Goal: Task Accomplishment & Management: Manage account settings

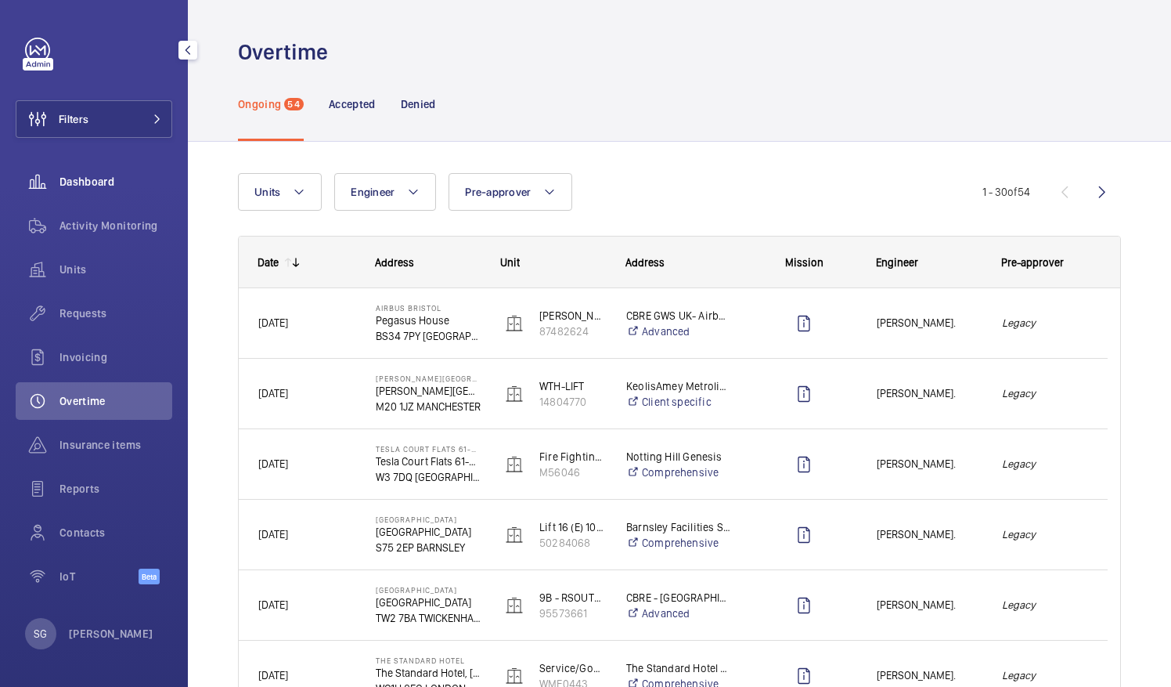
click at [121, 186] on span "Dashboard" at bounding box center [116, 182] width 113 height 16
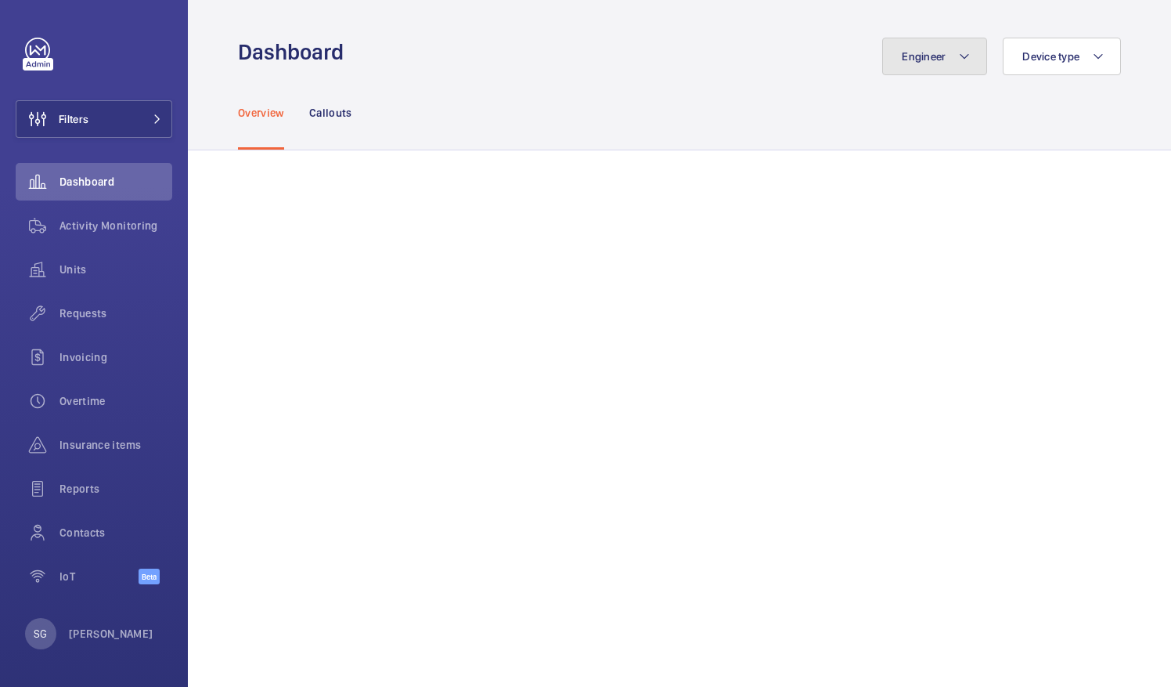
click at [947, 52] on button "Engineer" at bounding box center [934, 57] width 105 height 38
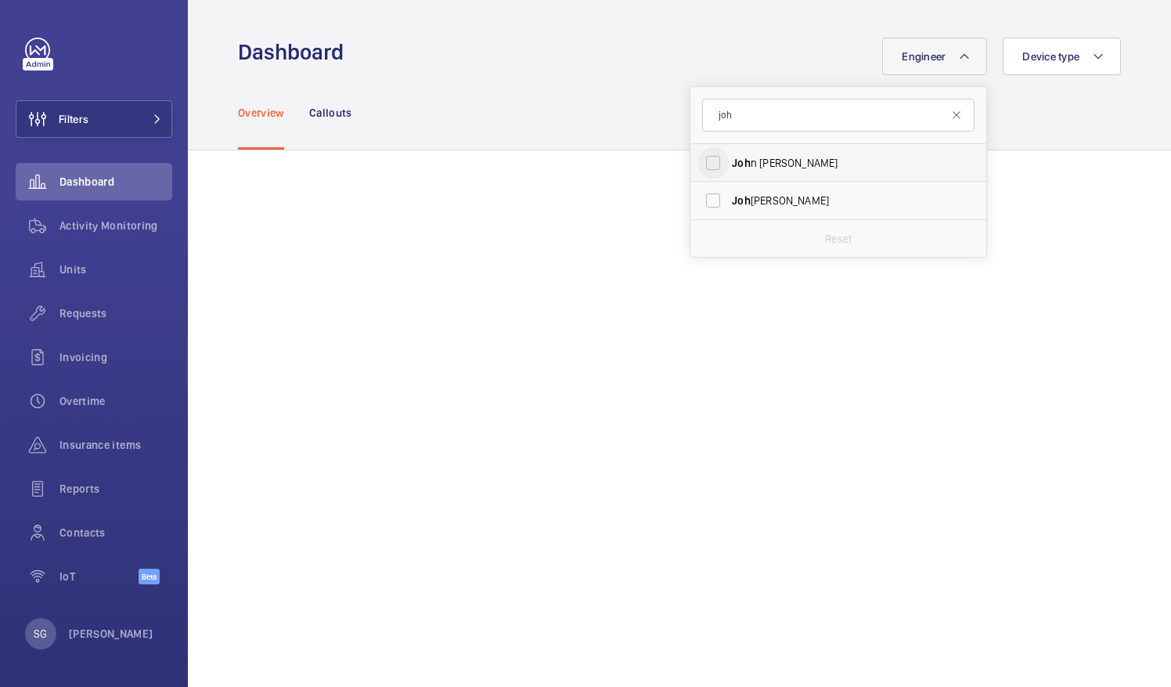
type input "joh"
click at [698, 160] on input "[PERSON_NAME]" at bounding box center [713, 162] width 31 height 31
checkbox input "true"
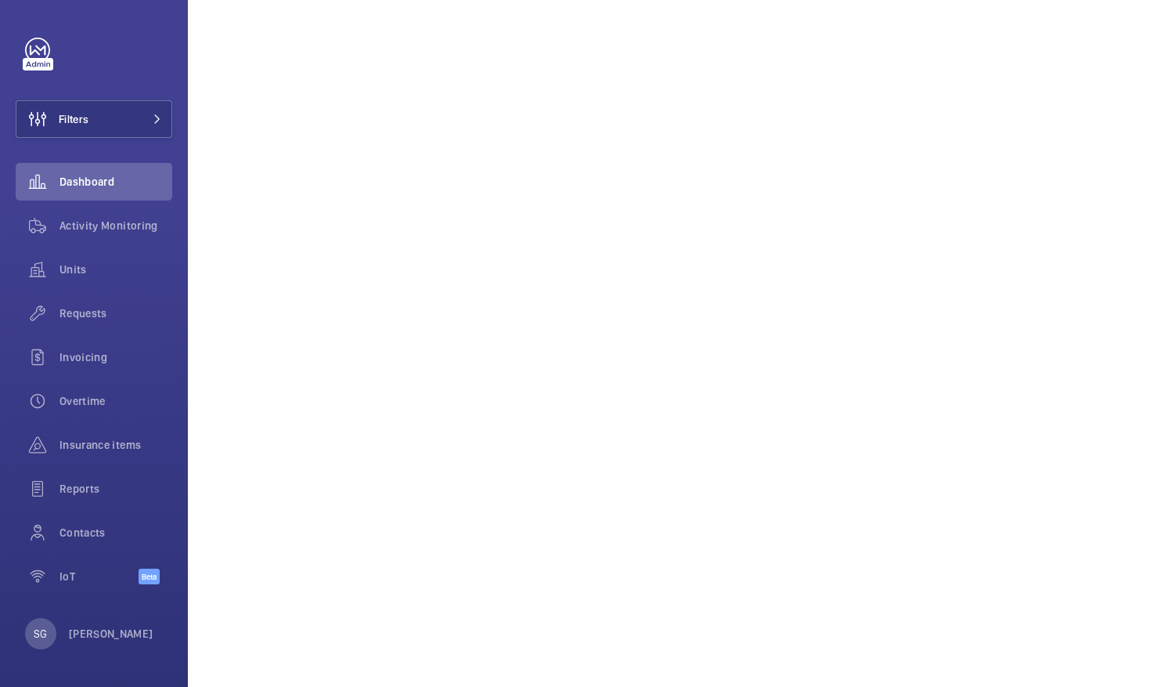
scroll to position [465, 0]
click at [112, 409] on div "Overtime" at bounding box center [94, 401] width 157 height 38
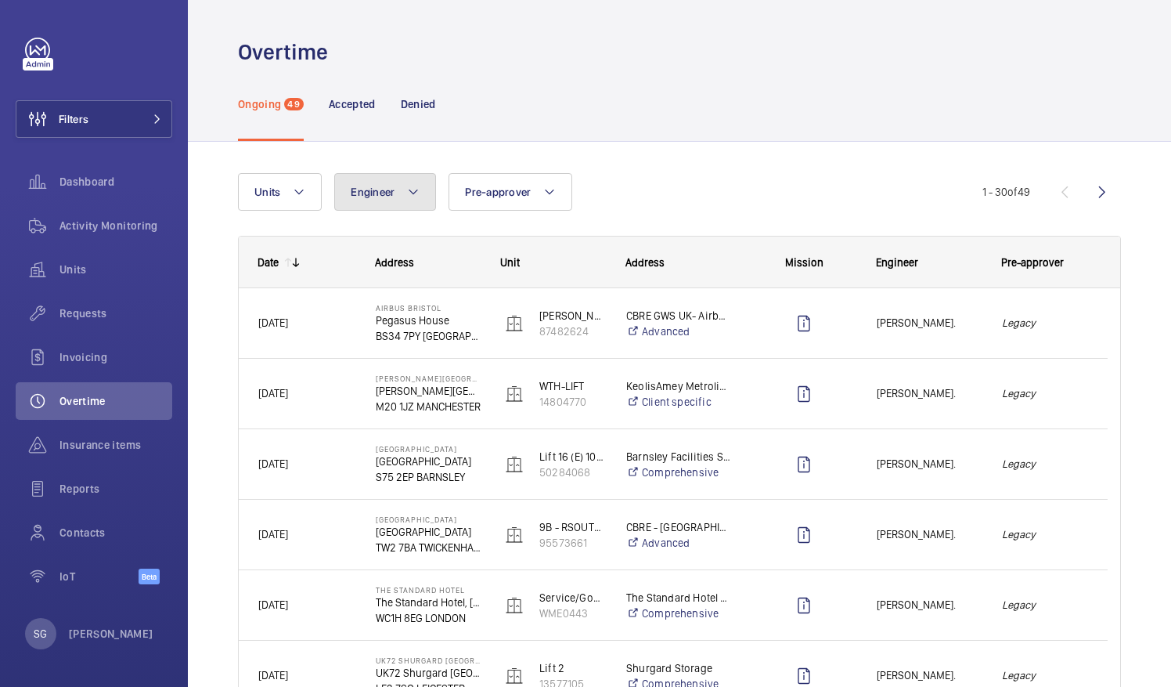
click at [382, 179] on button "Engineer" at bounding box center [385, 192] width 102 height 38
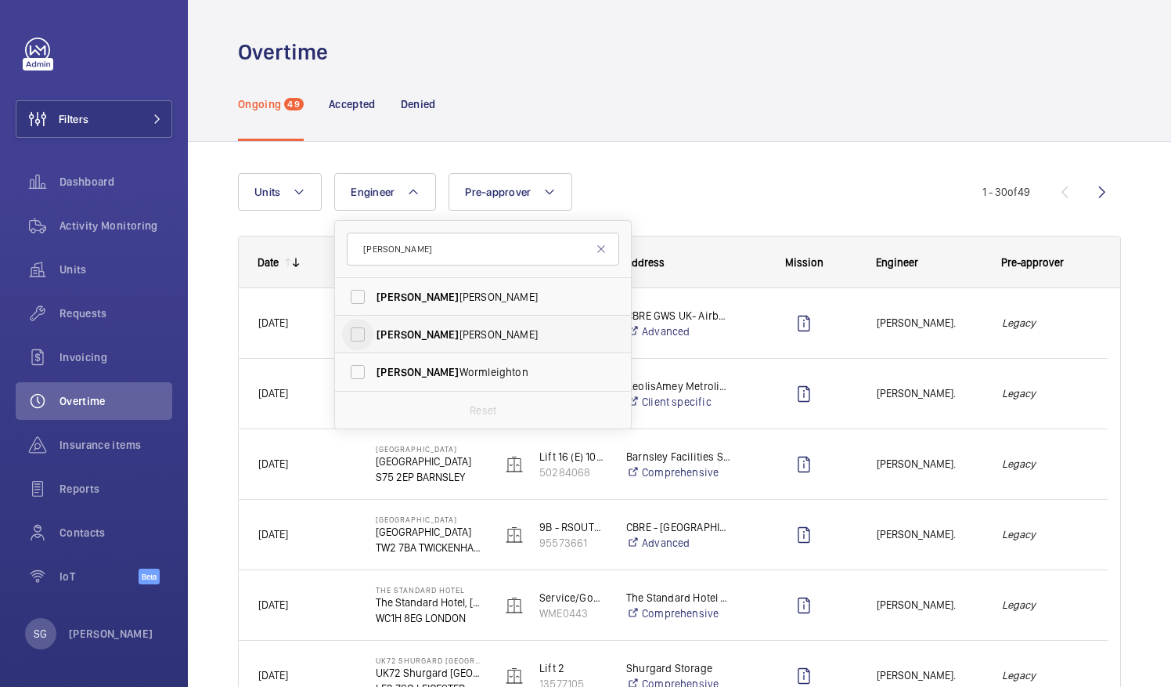
type input "[PERSON_NAME]"
click at [355, 337] on input "[PERSON_NAME]" at bounding box center [357, 334] width 31 height 31
checkbox input "true"
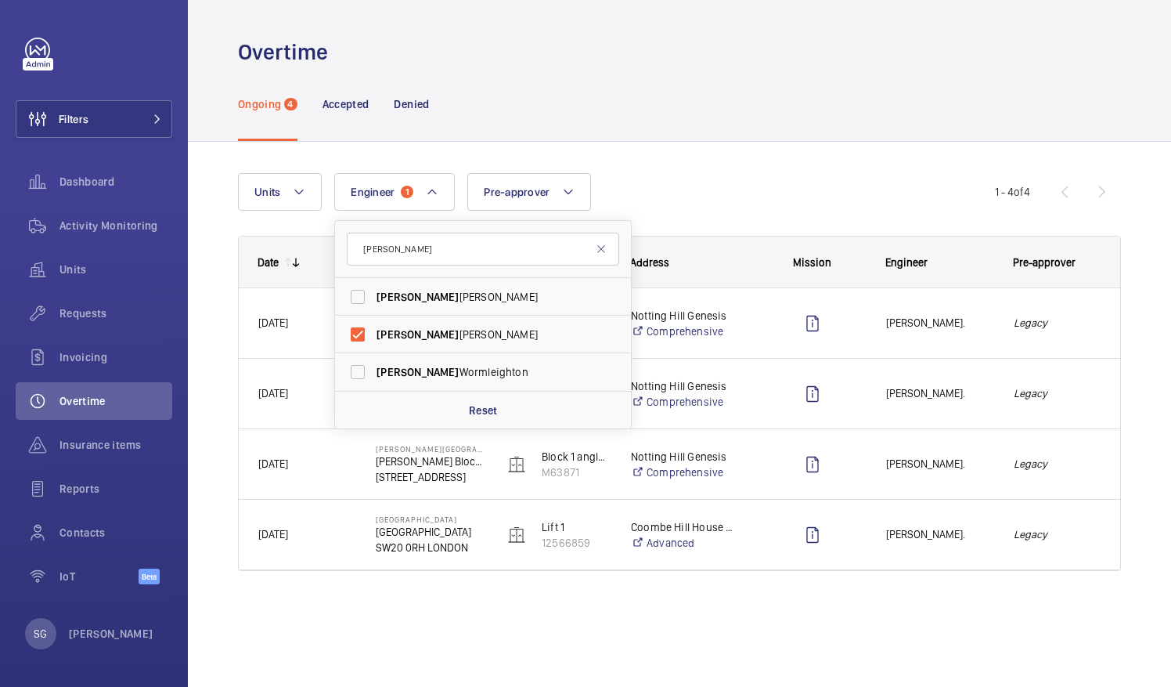
click at [750, 168] on div "Units Engineer 1 [PERSON_NAME] [PERSON_NAME] [PERSON_NAME] Reset Pre-approver M…" at bounding box center [679, 378] width 883 height 460
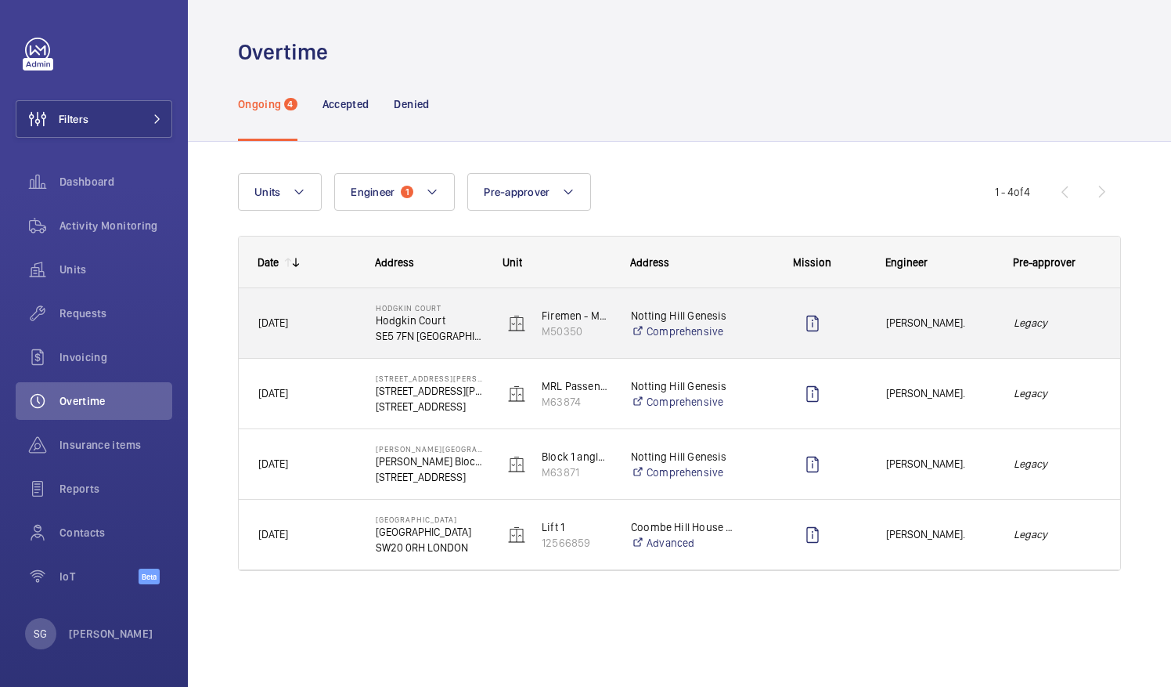
click at [961, 338] on div "[PERSON_NAME]." at bounding box center [931, 322] width 126 height 49
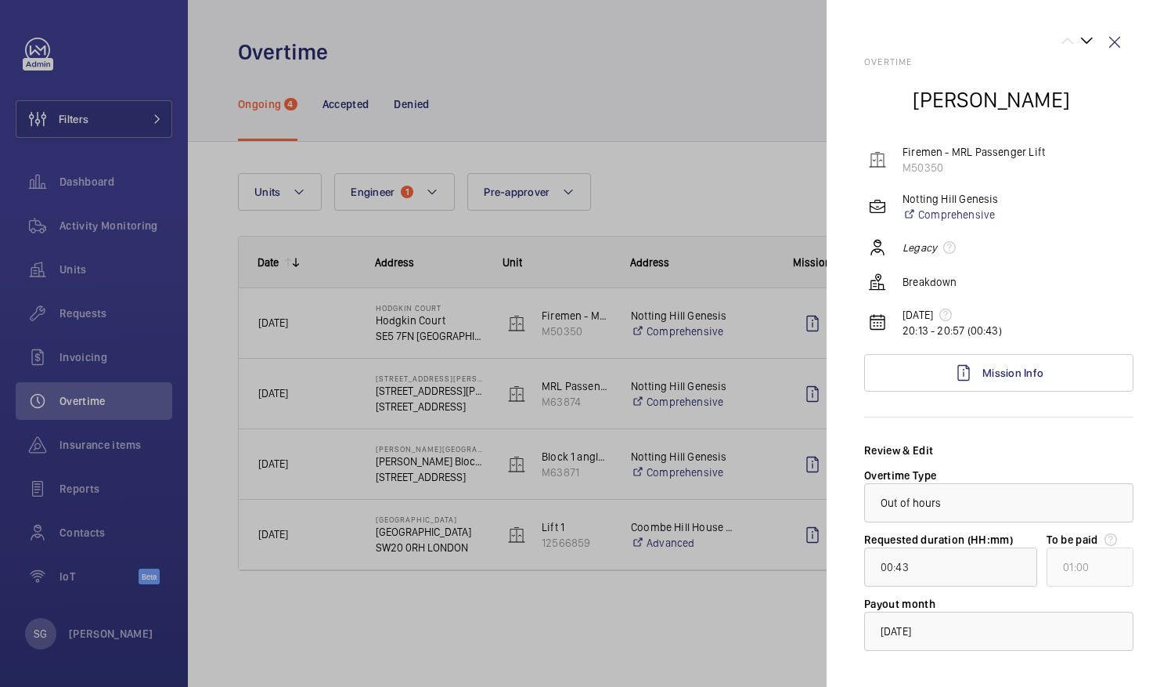
scroll to position [74, 0]
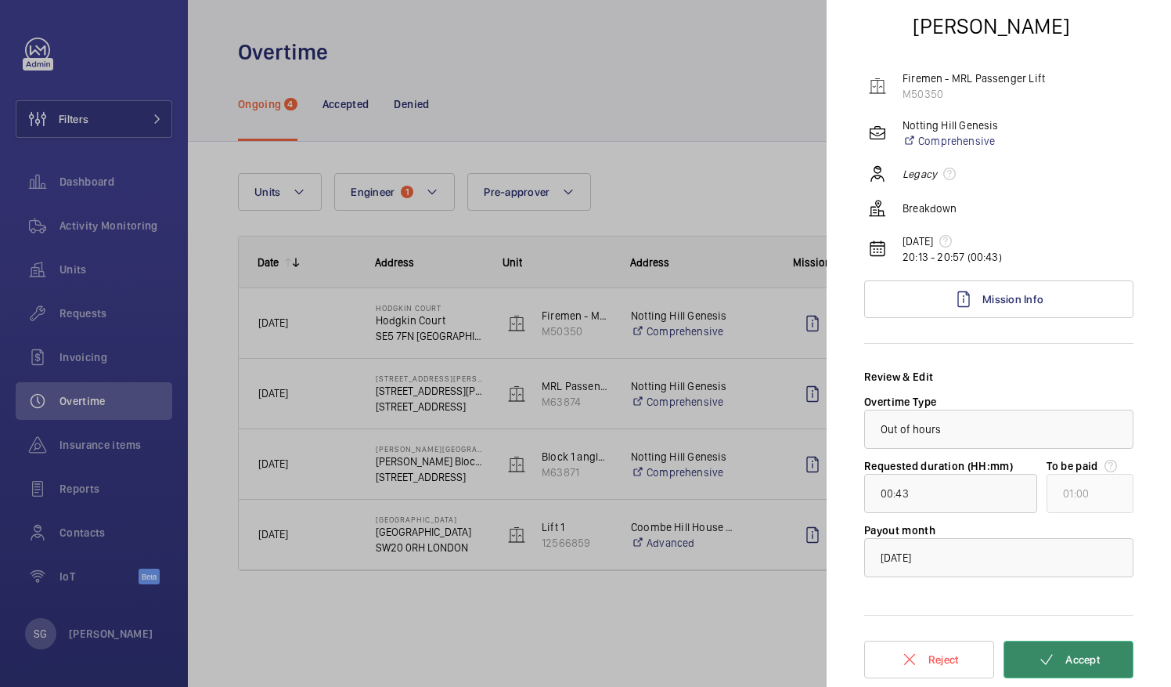
click at [1086, 659] on span "Accept" at bounding box center [1083, 659] width 34 height 13
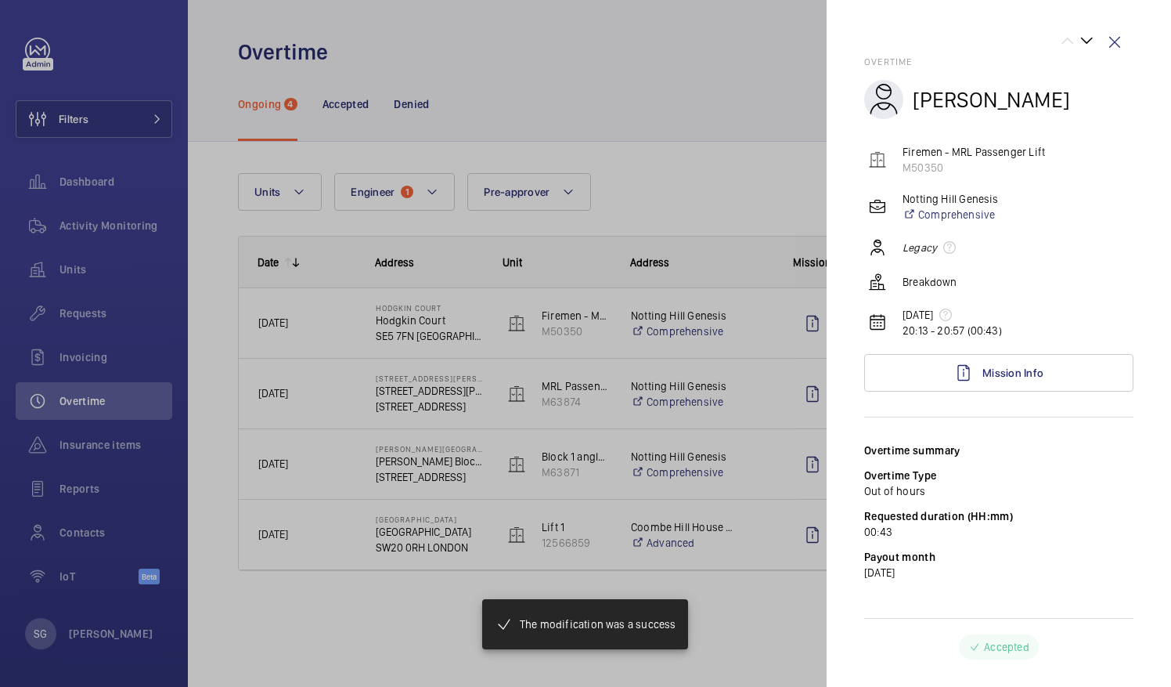
scroll to position [0, 0]
click at [1120, 38] on wm-front-icon-button at bounding box center [1115, 42] width 38 height 38
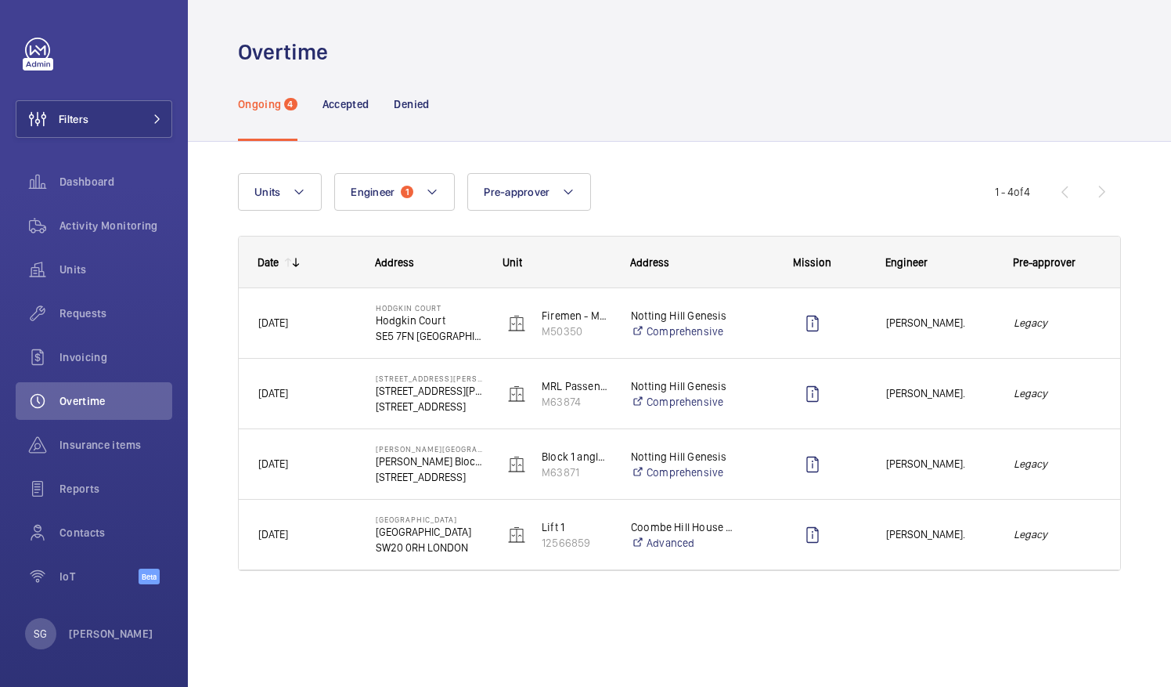
click at [756, 662] on wm-front-admin-overtime "Overtime Ongoing 4 Accepted Denied Units Engineer 1 Pre-approver More filters R…" at bounding box center [679, 343] width 983 height 687
click at [1124, 308] on div "Units Engineer 1 Pre-approver More filters Reset all filters 1 - 4 of 4 Date Ad…" at bounding box center [679, 394] width 983 height 504
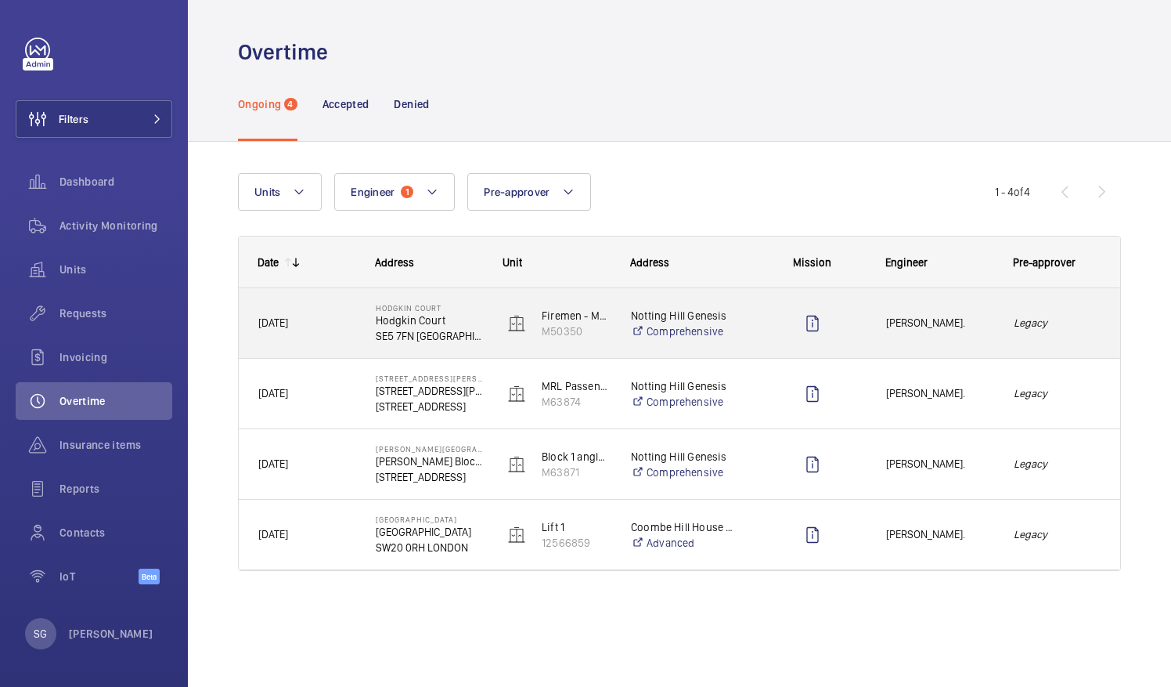
click at [1004, 329] on div "Legacy" at bounding box center [1057, 322] width 125 height 49
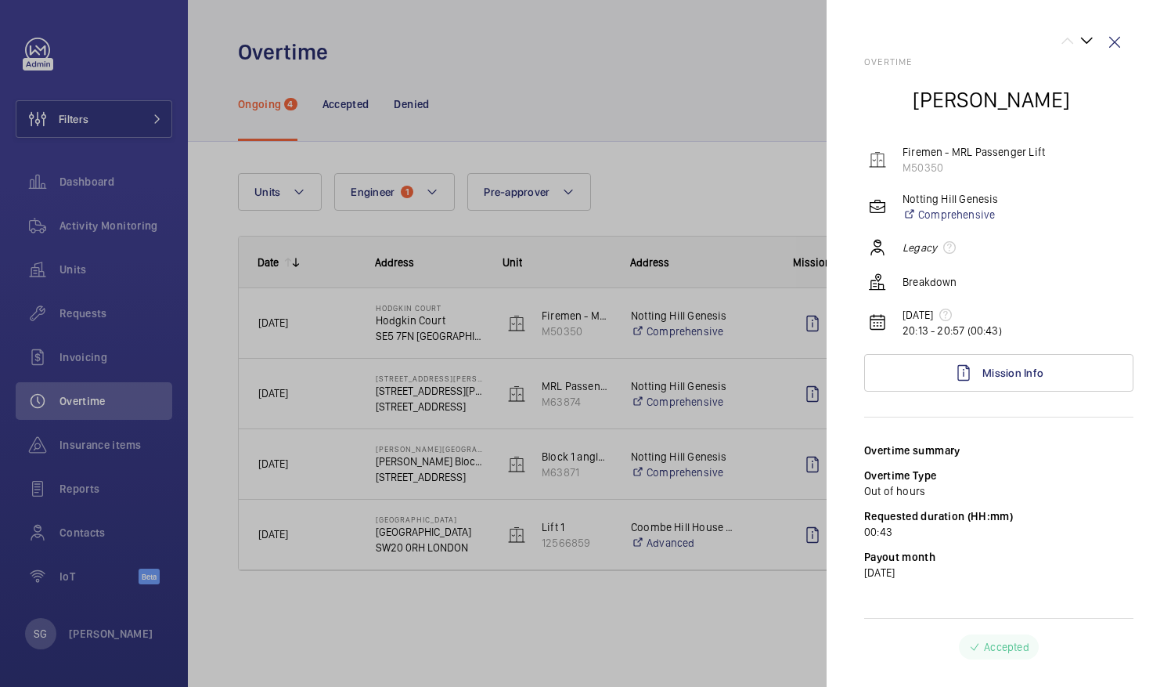
click at [686, 161] on div at bounding box center [585, 343] width 1171 height 687
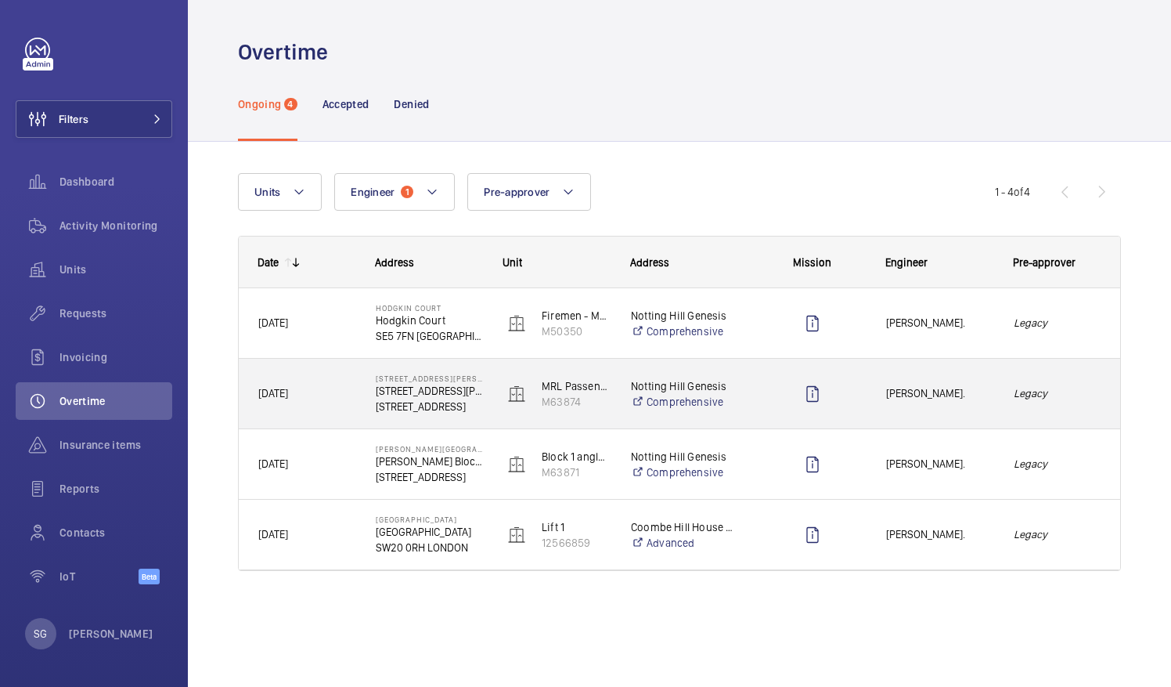
click at [1019, 410] on div "Legacy" at bounding box center [1057, 393] width 125 height 49
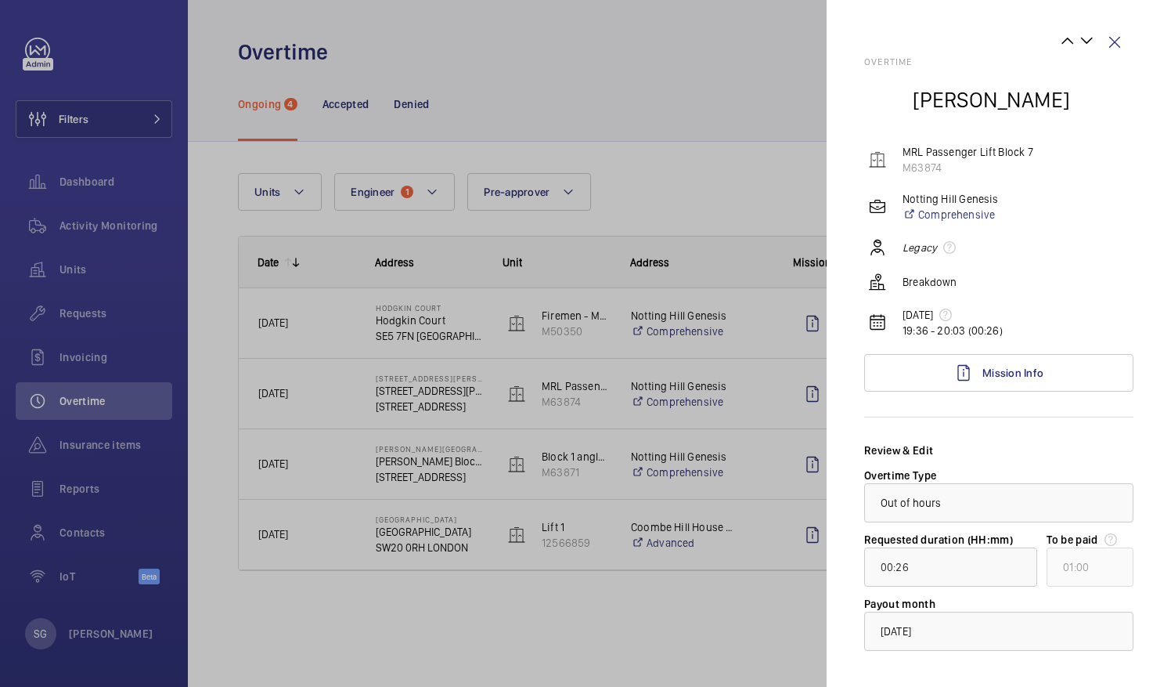
scroll to position [74, 0]
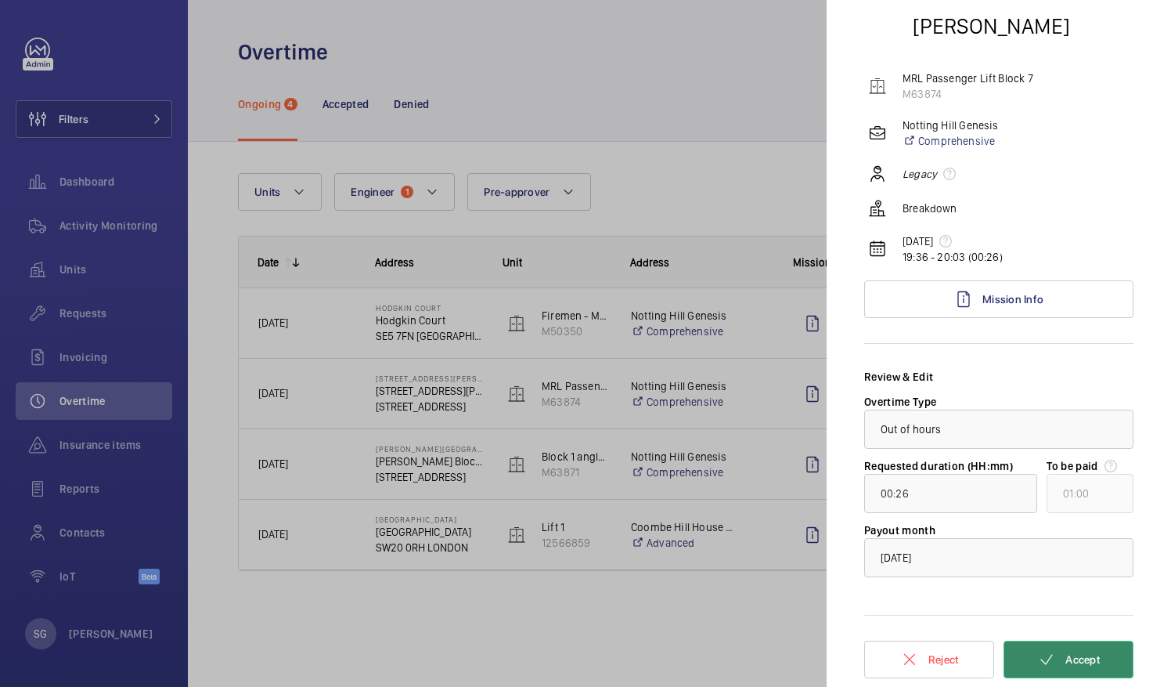
click at [1032, 646] on button "Accept" at bounding box center [1069, 659] width 130 height 38
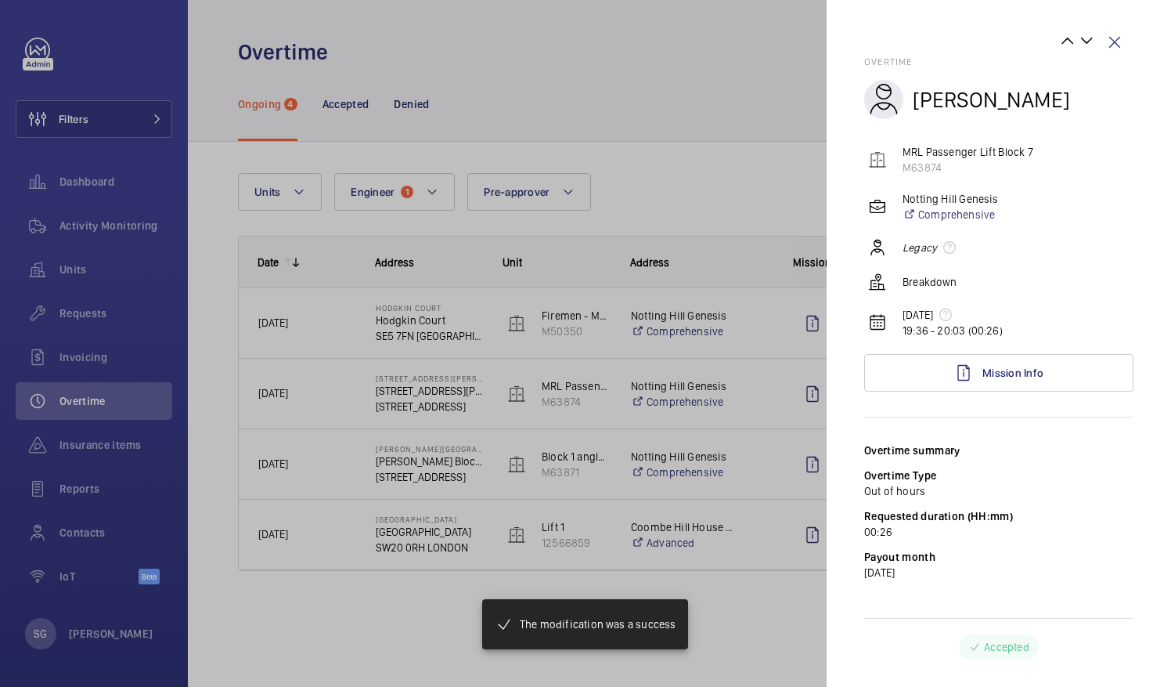
scroll to position [0, 0]
click at [676, 185] on div at bounding box center [585, 343] width 1171 height 687
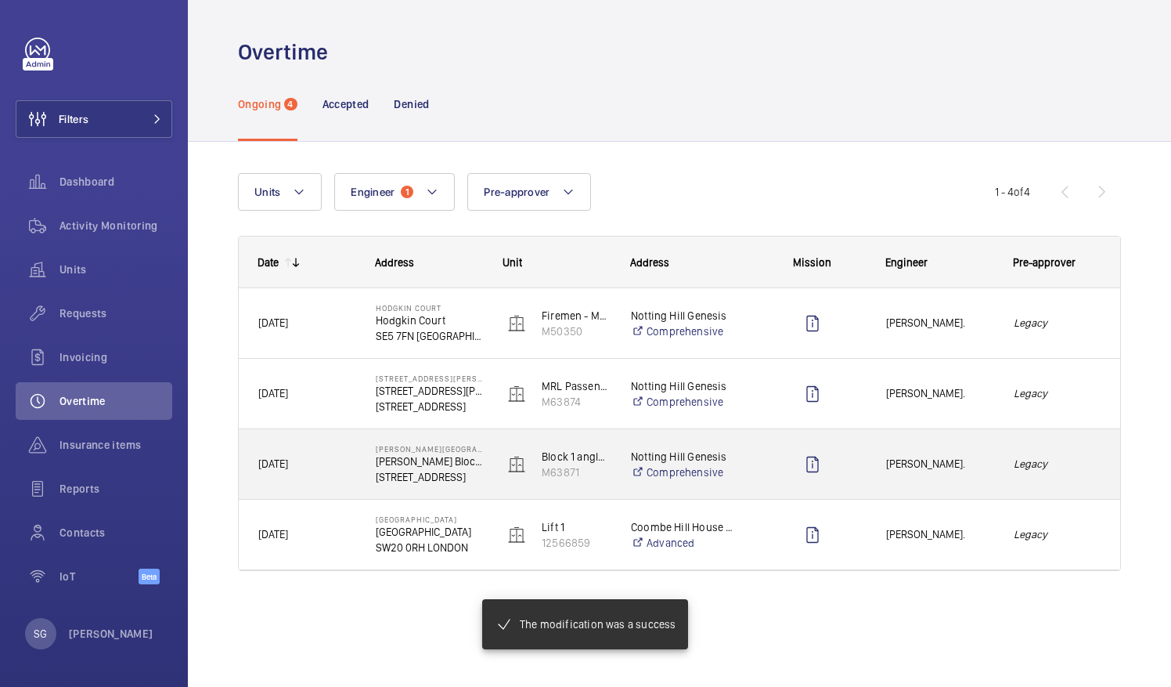
click at [1075, 476] on div "Legacy" at bounding box center [1057, 463] width 125 height 49
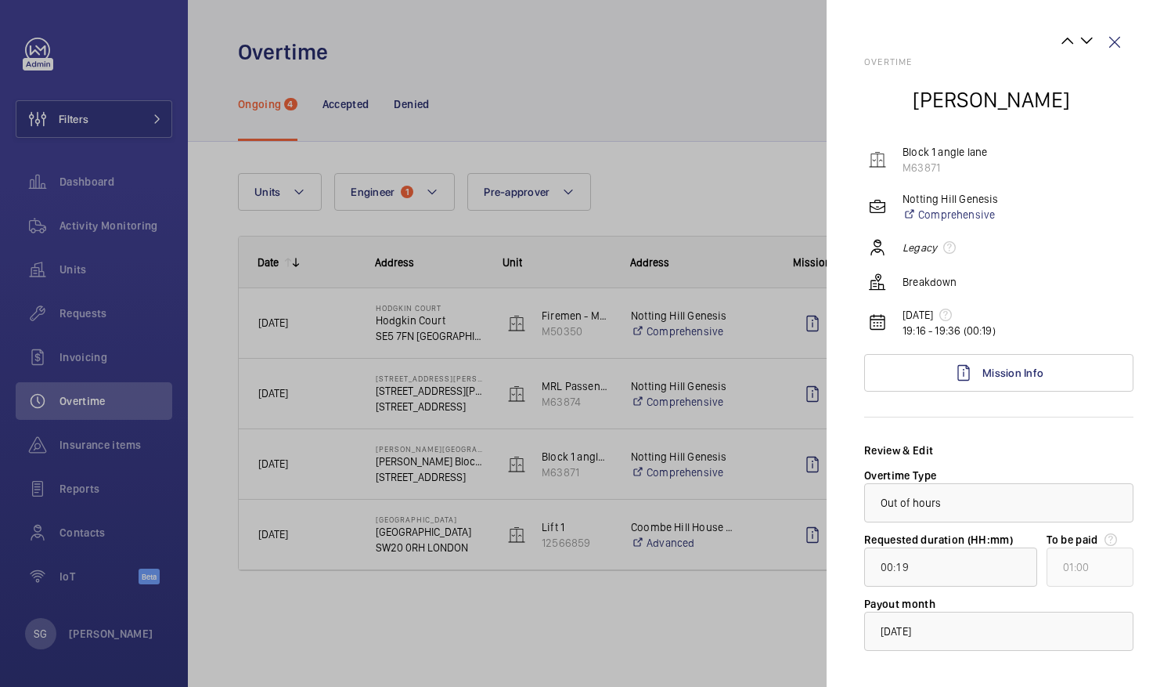
scroll to position [74, 0]
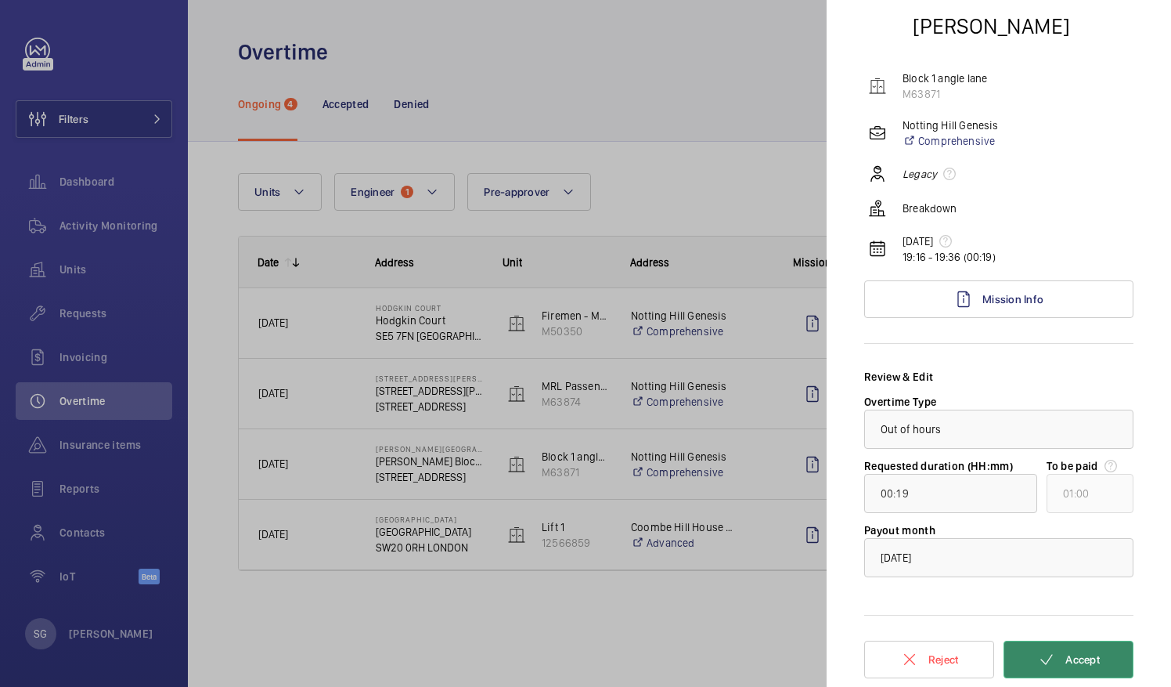
click at [1079, 653] on span "Accept" at bounding box center [1083, 659] width 34 height 13
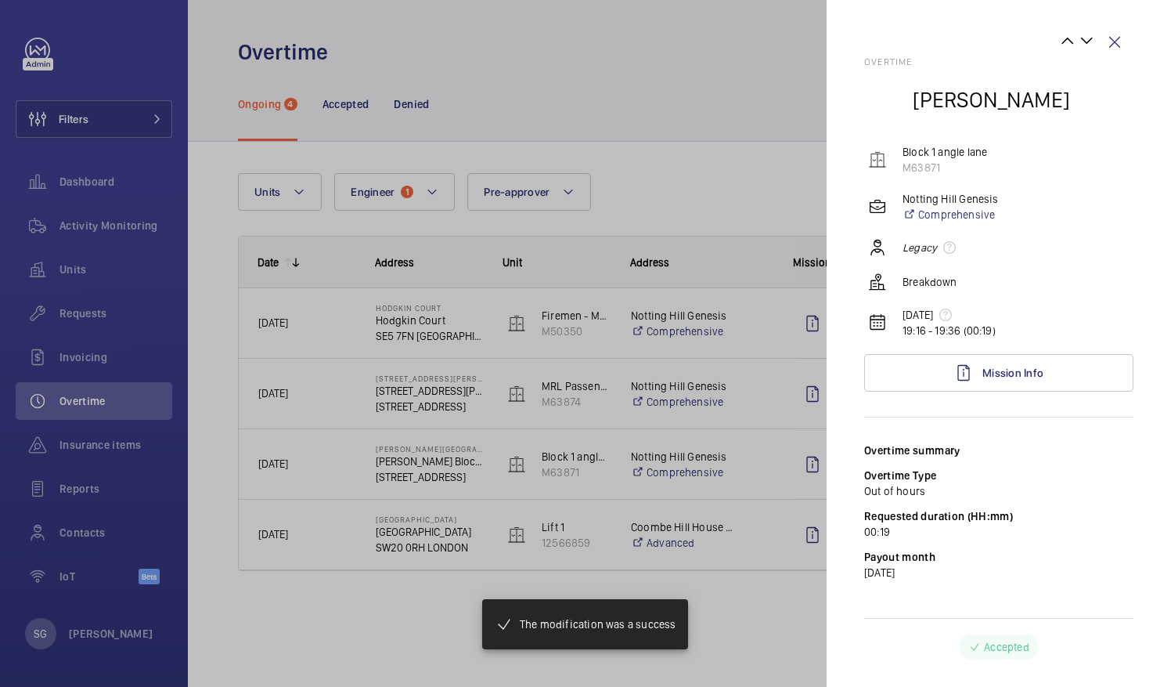
scroll to position [0, 0]
click at [772, 579] on div at bounding box center [585, 343] width 1171 height 687
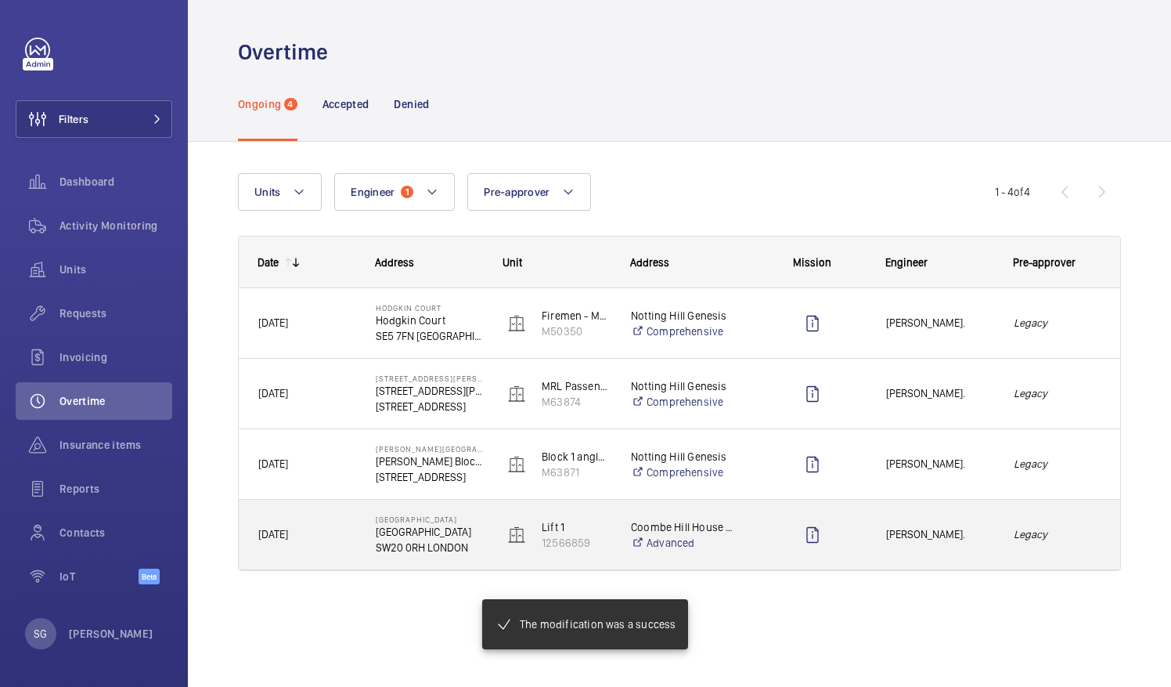
click at [1071, 543] on div "Legacy" at bounding box center [1057, 534] width 125 height 49
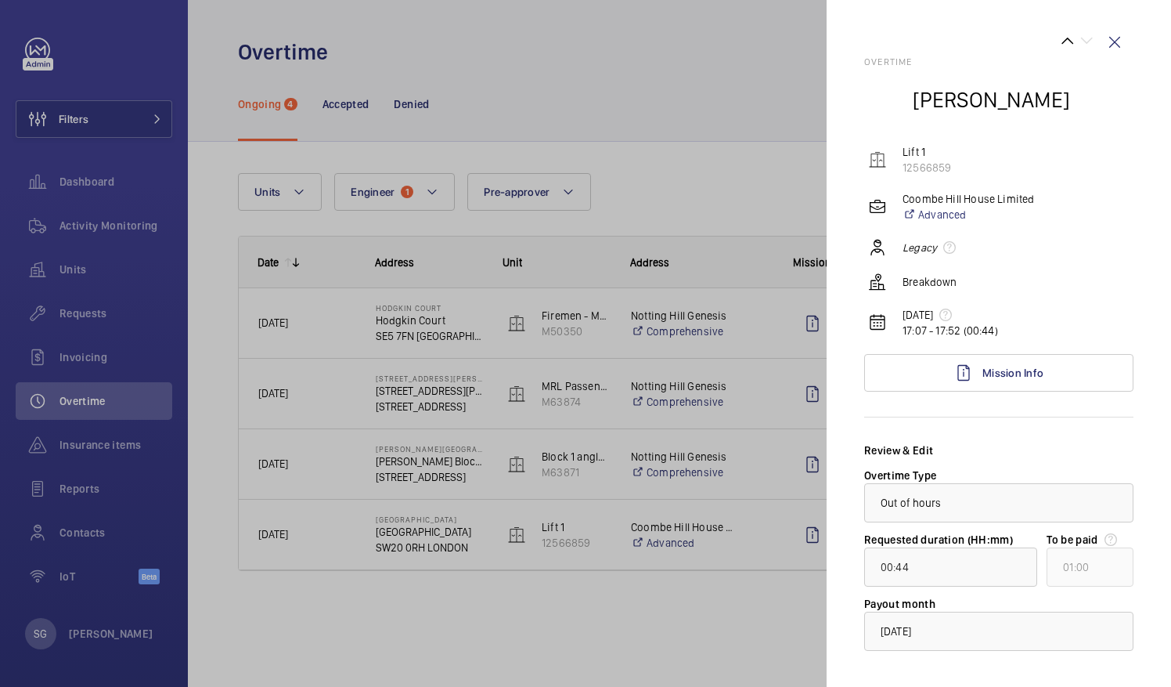
scroll to position [74, 0]
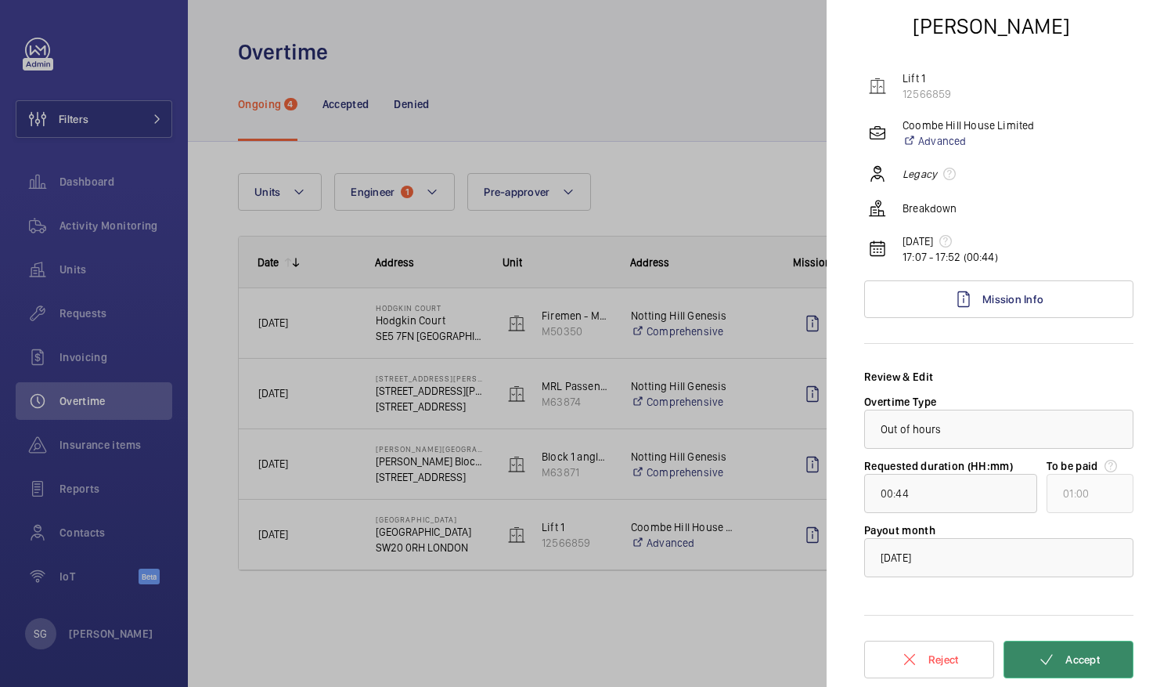
click at [1079, 648] on button "Accept" at bounding box center [1069, 659] width 130 height 38
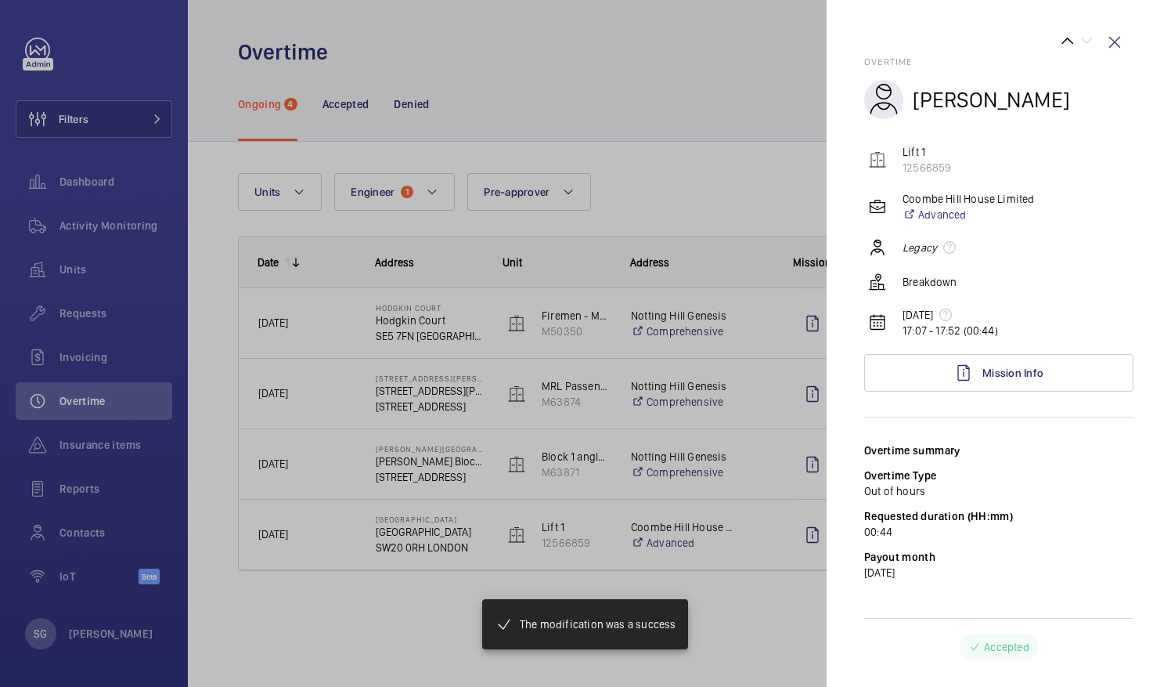
scroll to position [0, 0]
click at [648, 208] on div at bounding box center [585, 343] width 1171 height 687
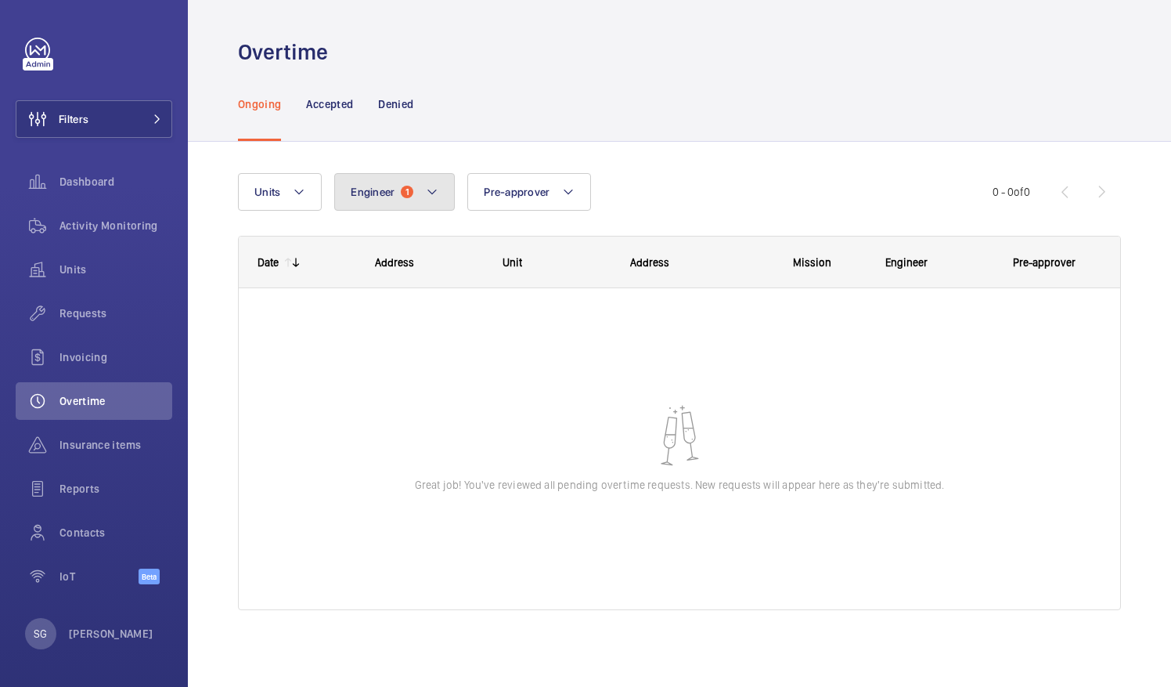
click at [413, 179] on button "Engineer 1" at bounding box center [394, 192] width 121 height 38
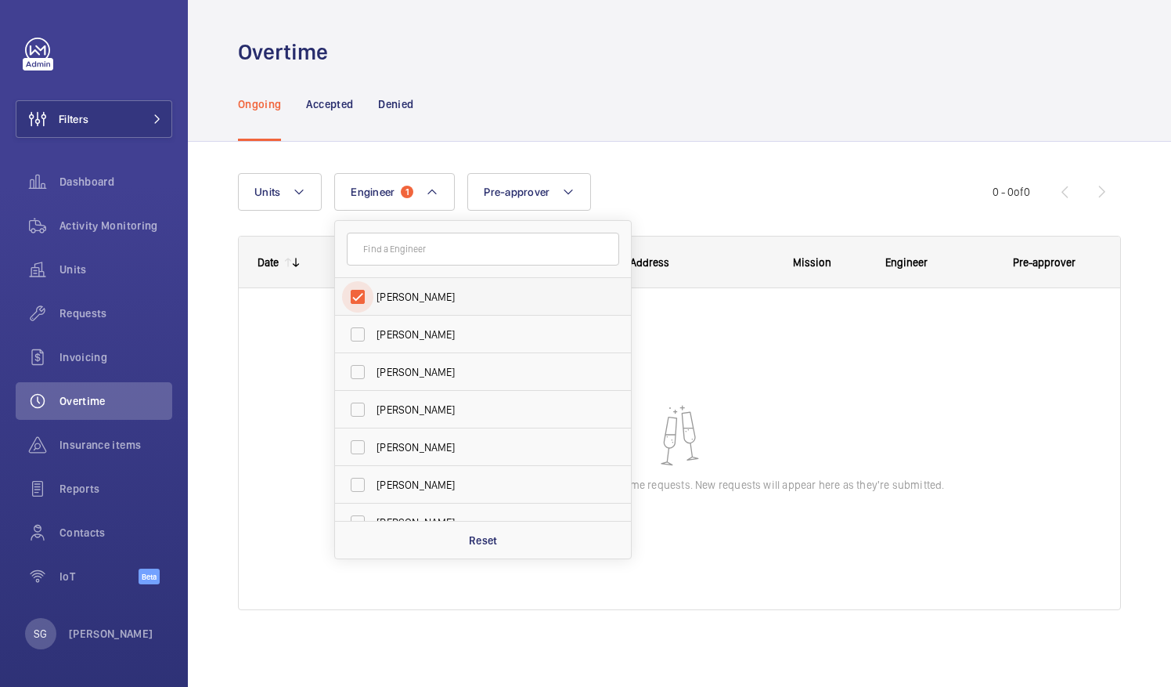
click at [363, 301] on input "[PERSON_NAME]" at bounding box center [357, 296] width 31 height 31
checkbox input "false"
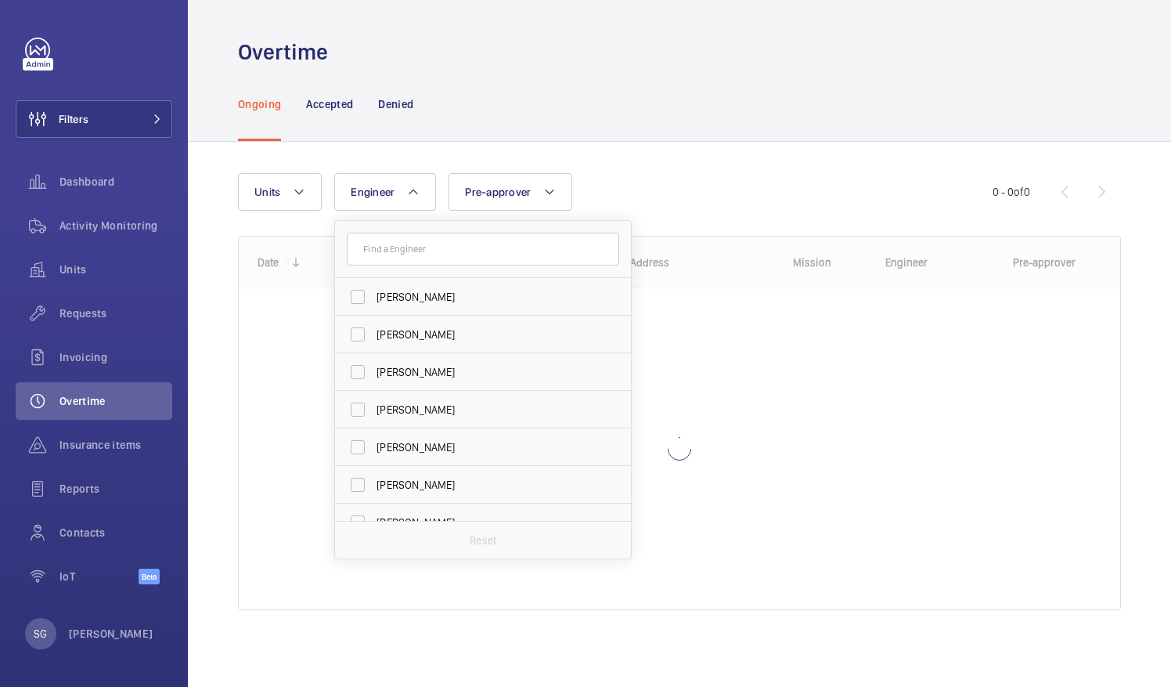
click at [660, 197] on div "Units Engineer Dave Murphy Luke Robinson Terry French Dan Jennings Richard Shaw…" at bounding box center [615, 192] width 755 height 38
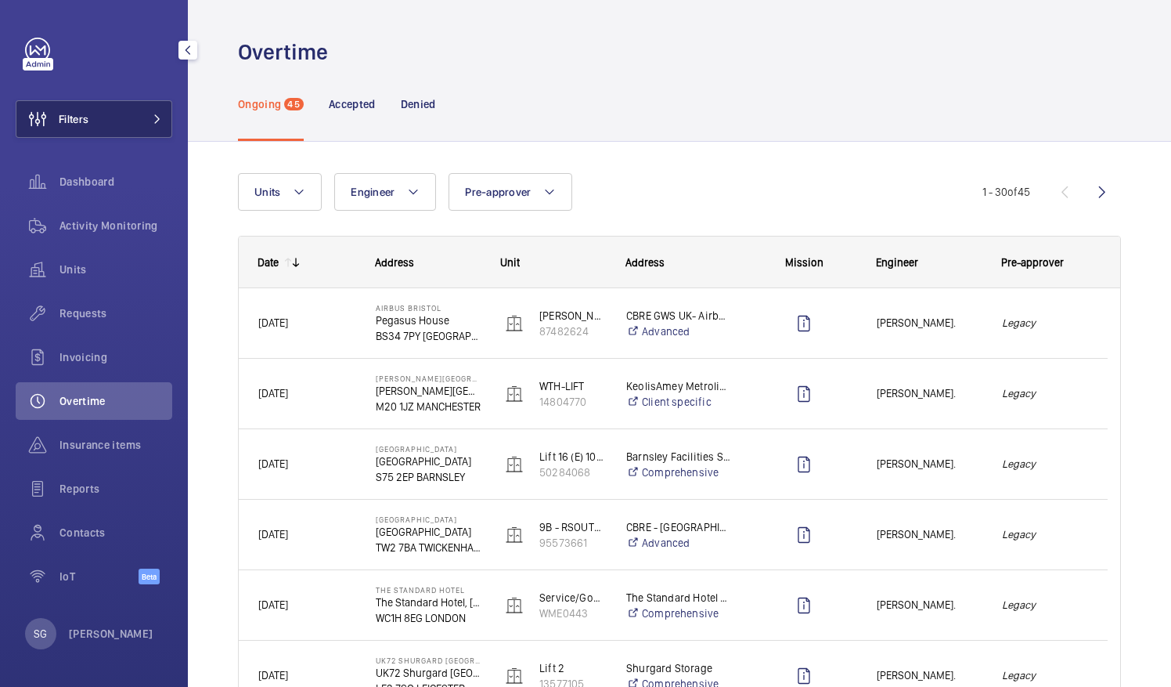
click at [121, 116] on button "Filters" at bounding box center [94, 119] width 157 height 38
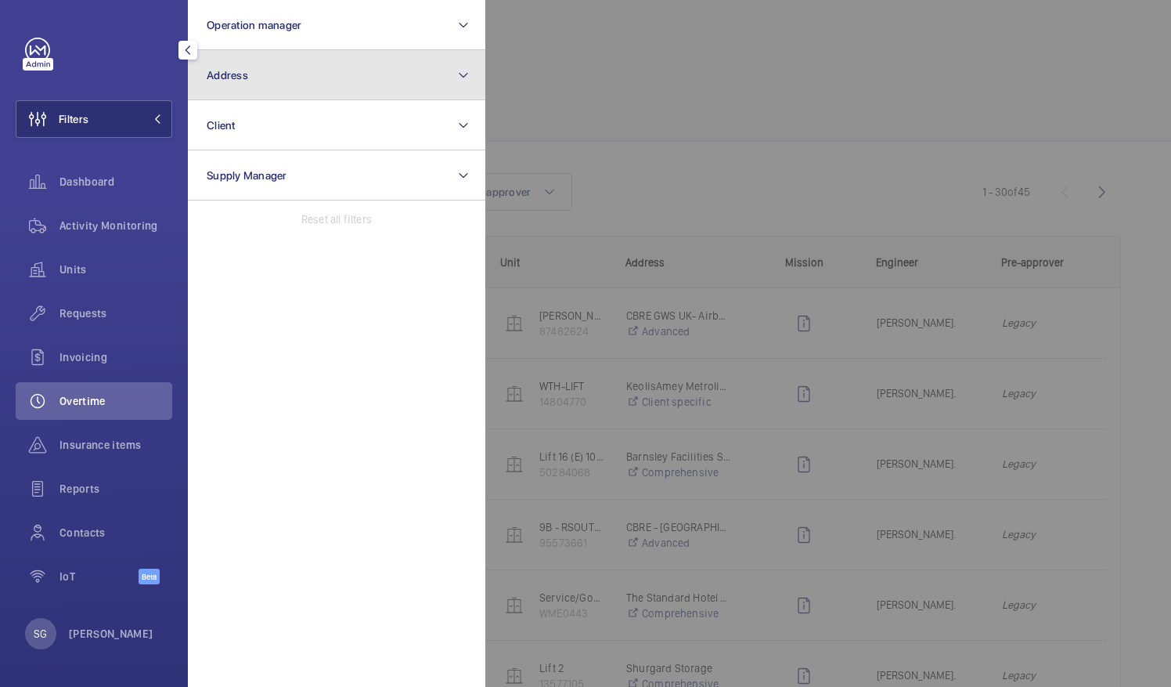
click at [395, 71] on button "Address" at bounding box center [337, 75] width 298 height 50
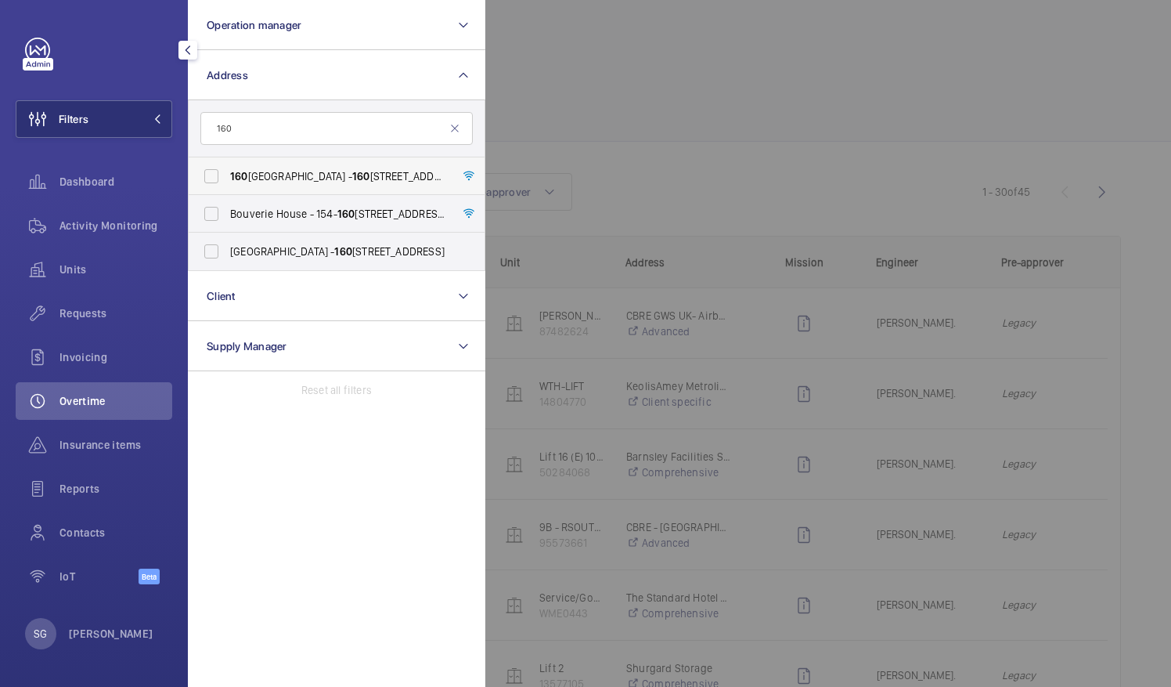
type input "160"
click at [337, 166] on label "160 Queen Victoria Street - 160 Queen Victoria Street, LONDON EC4V 4BF" at bounding box center [325, 176] width 272 height 38
click at [227, 166] on input "160 Queen Victoria Street - 160 Queen Victoria Street, LONDON EC4V 4BF" at bounding box center [211, 176] width 31 height 31
checkbox input "true"
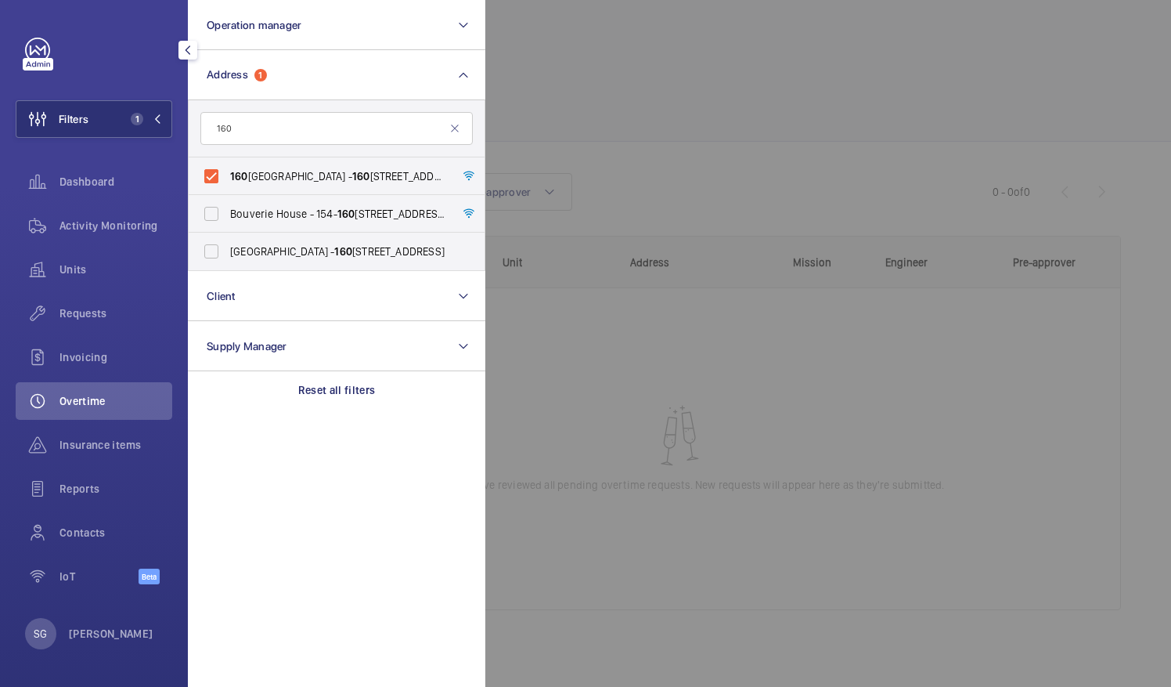
click at [728, 169] on div at bounding box center [1070, 343] width 1171 height 687
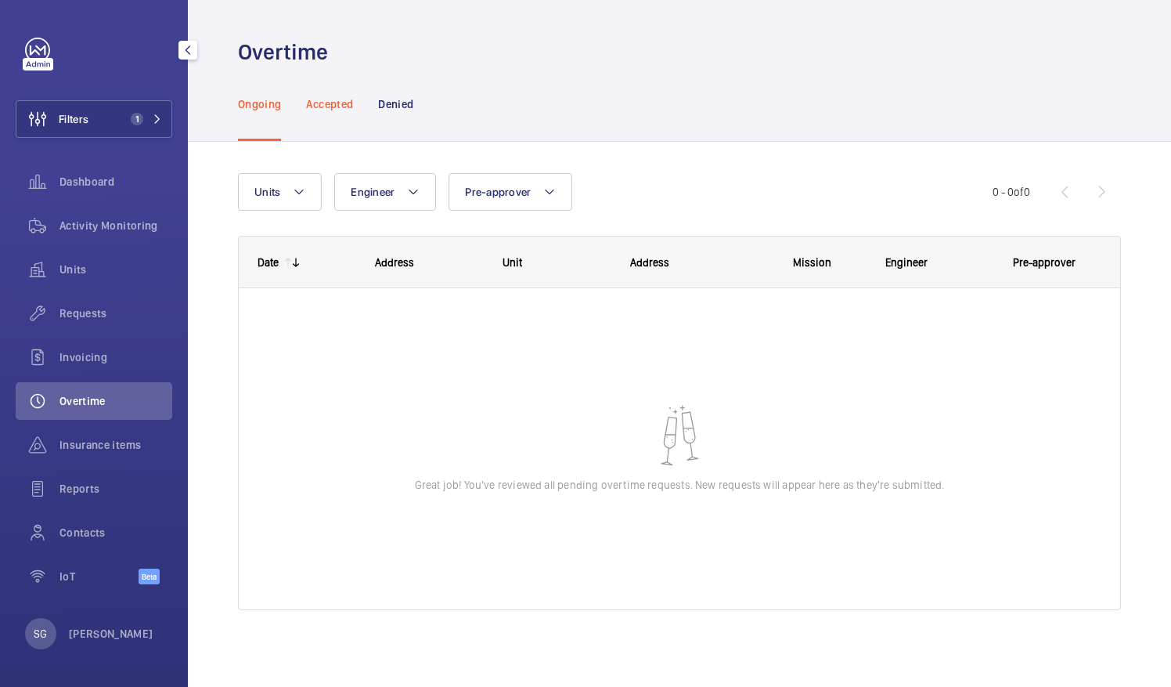
click at [329, 102] on p "Accepted" at bounding box center [329, 104] width 47 height 16
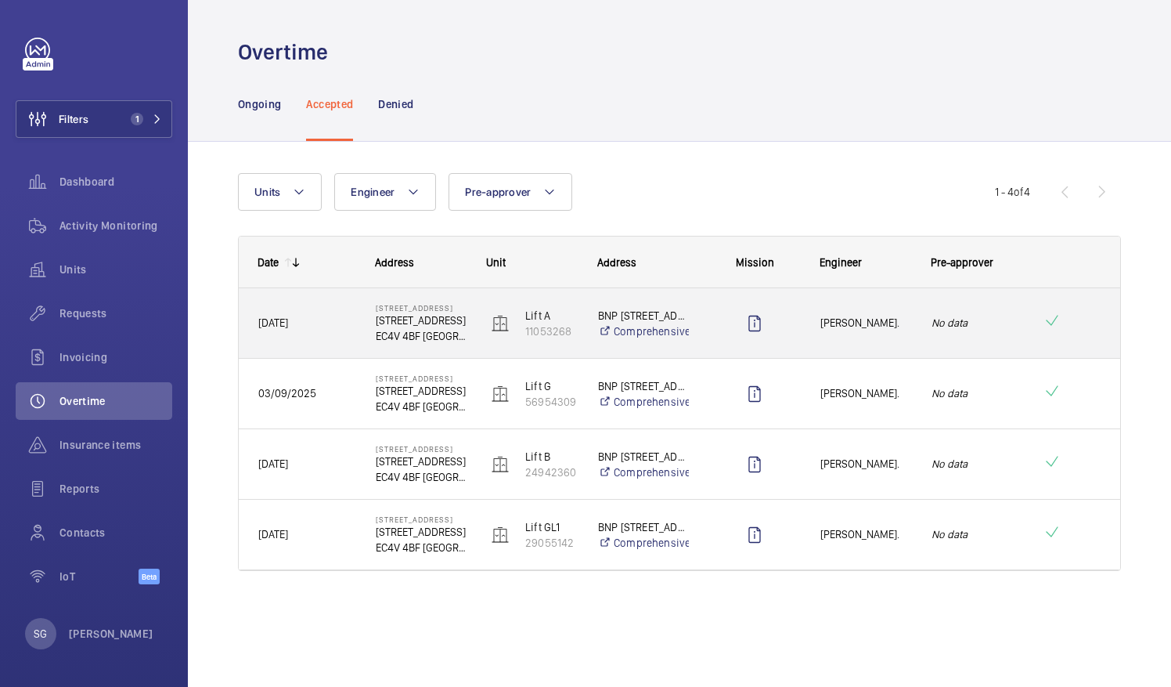
drag, startPoint x: 470, startPoint y: 337, endPoint x: 405, endPoint y: 330, distance: 65.3
click at [405, 330] on div "09/09/2025 160 Queen Victoria Street 160 Queen Victoria Street EC4V 4BF LONDON …" at bounding box center [680, 323] width 882 height 70
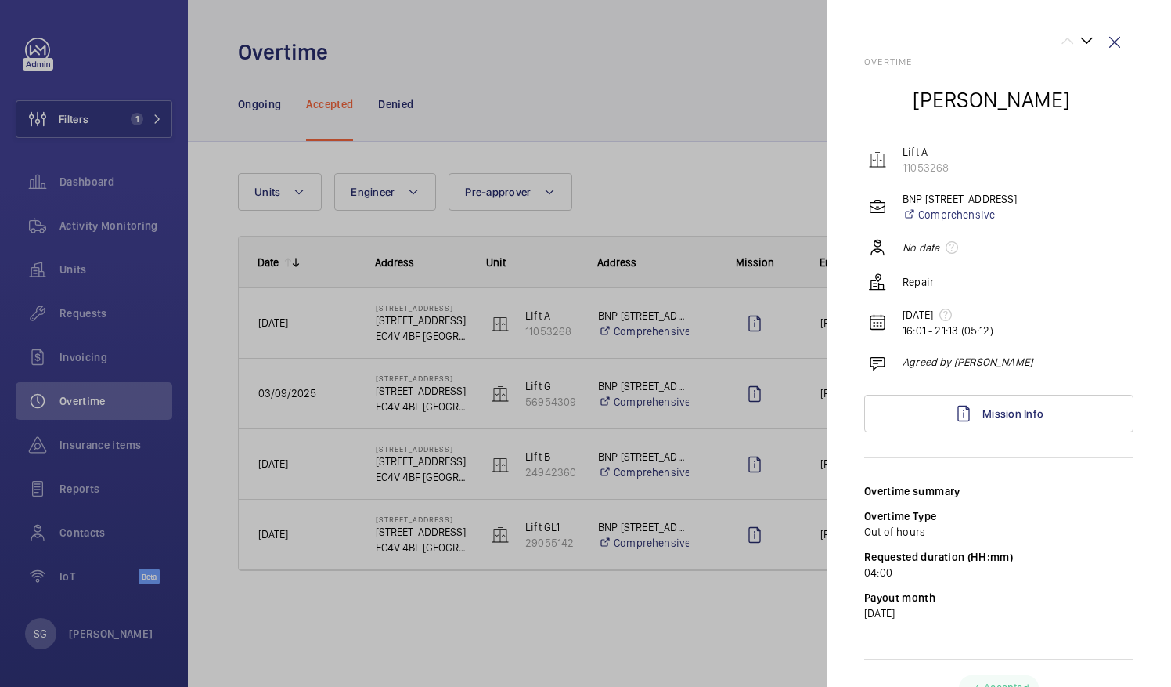
click at [572, 565] on div at bounding box center [585, 343] width 1171 height 687
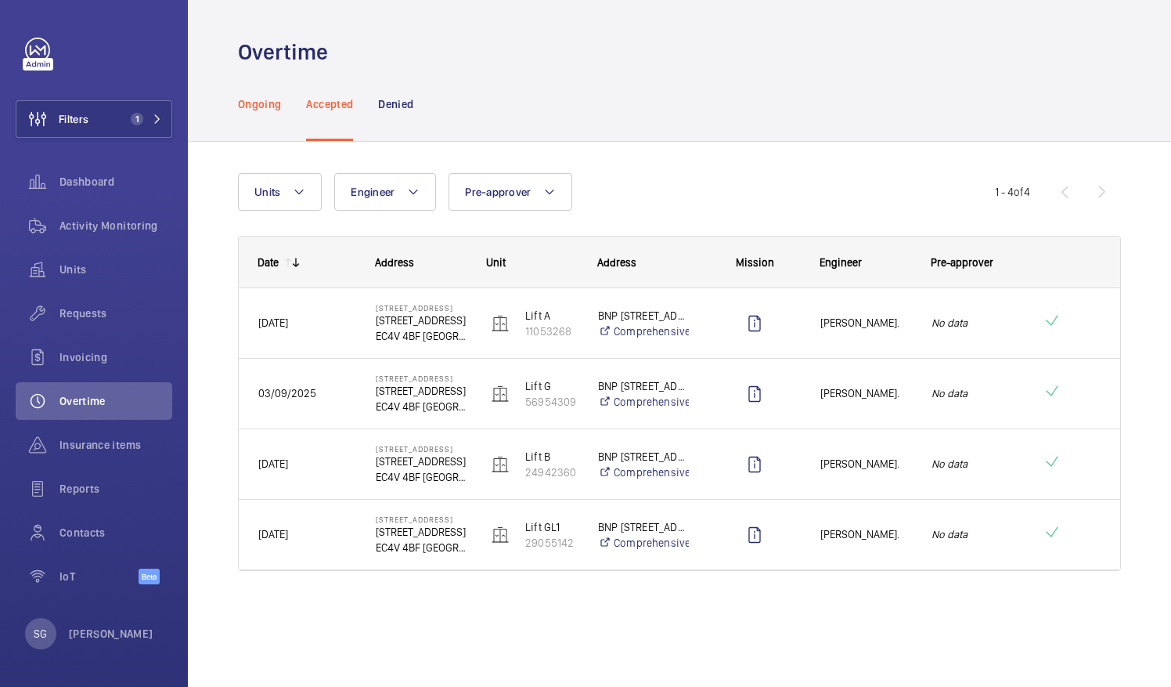
click at [252, 105] on p "Ongoing" at bounding box center [259, 104] width 43 height 16
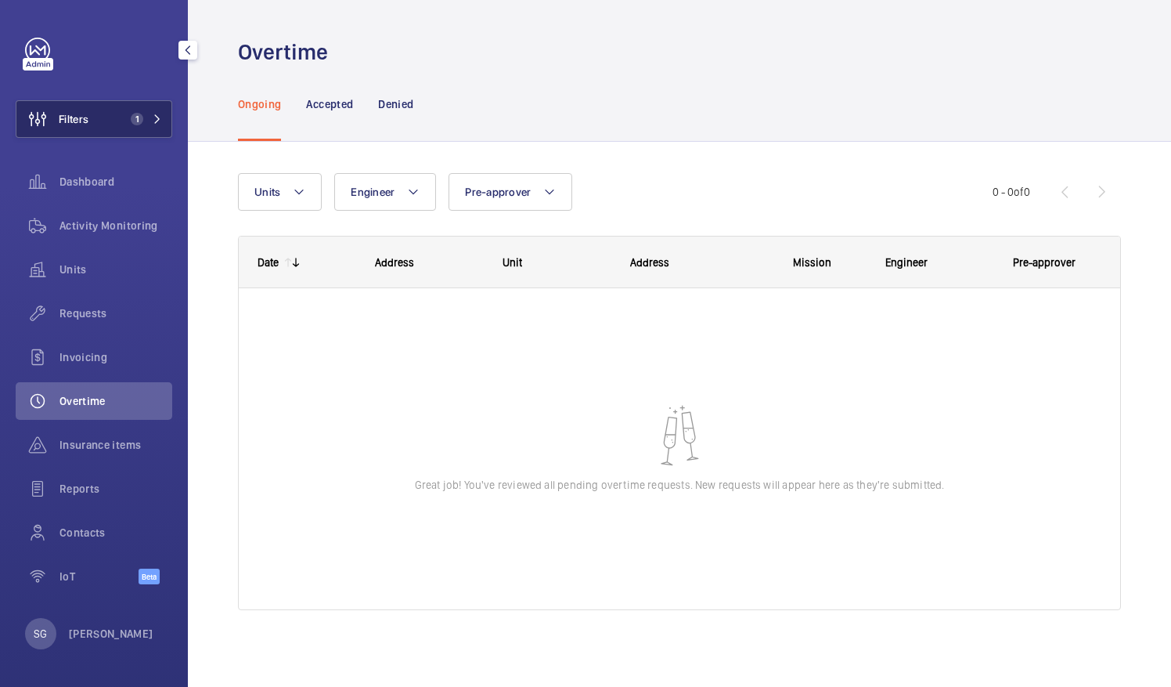
click at [163, 110] on button "Filters 1" at bounding box center [94, 119] width 157 height 38
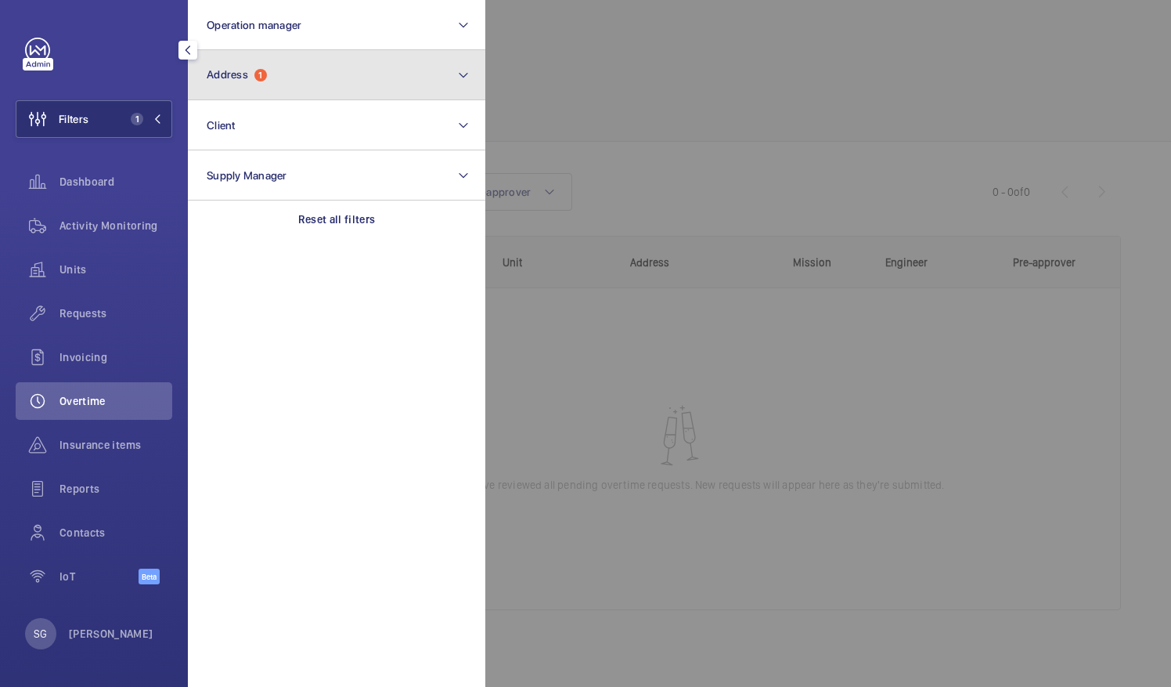
click at [340, 70] on button "Address 1" at bounding box center [337, 75] width 298 height 50
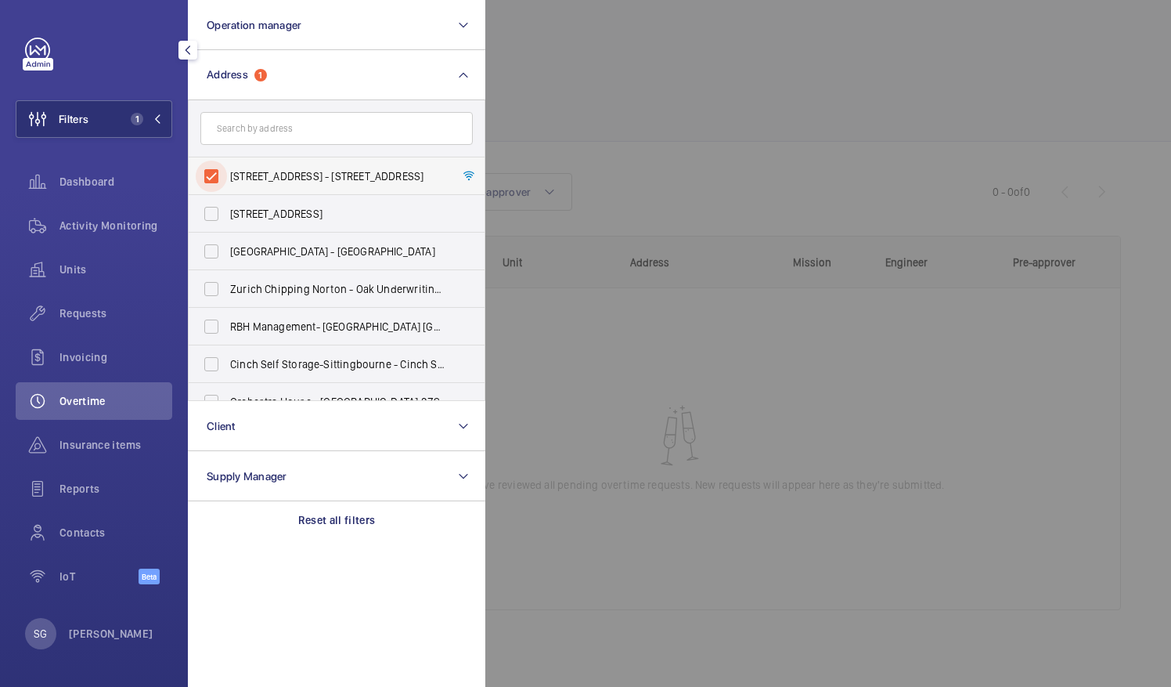
click at [209, 171] on input "160 Queen Victoria Street - 160 Queen Victoria Street, LONDON EC4V 4BF" at bounding box center [211, 176] width 31 height 31
checkbox input "false"
click at [521, 116] on div at bounding box center [1070, 343] width 1171 height 687
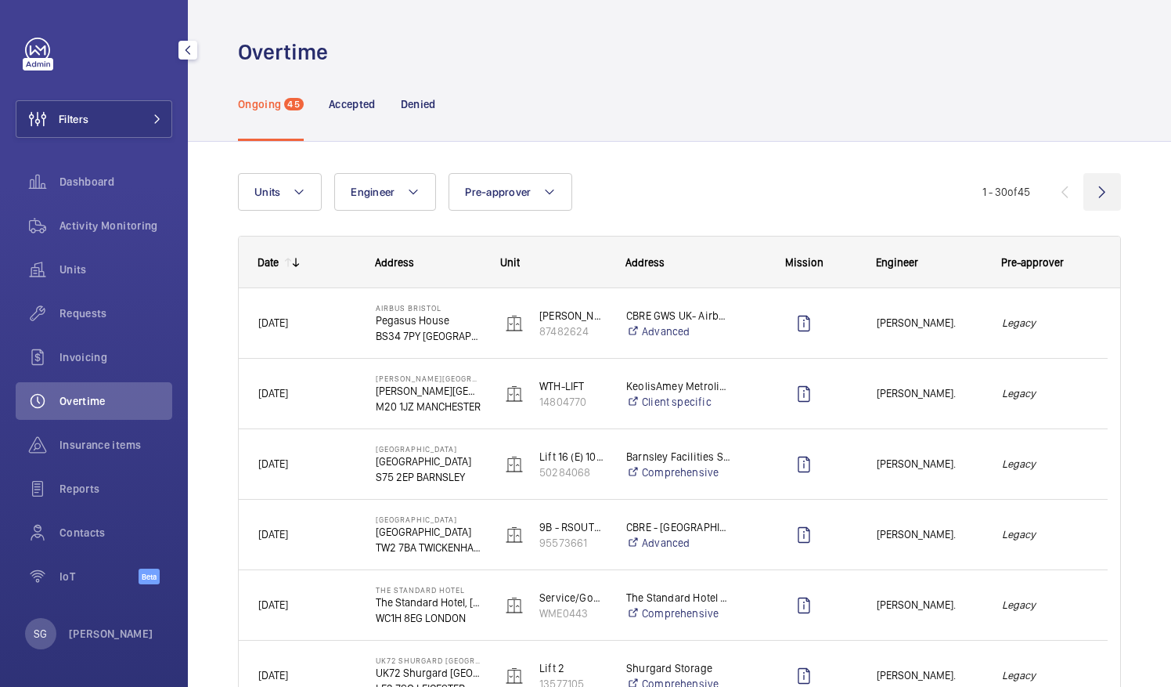
click at [1091, 189] on wm-front-icon-button at bounding box center [1103, 192] width 38 height 38
